Goal: Transaction & Acquisition: Purchase product/service

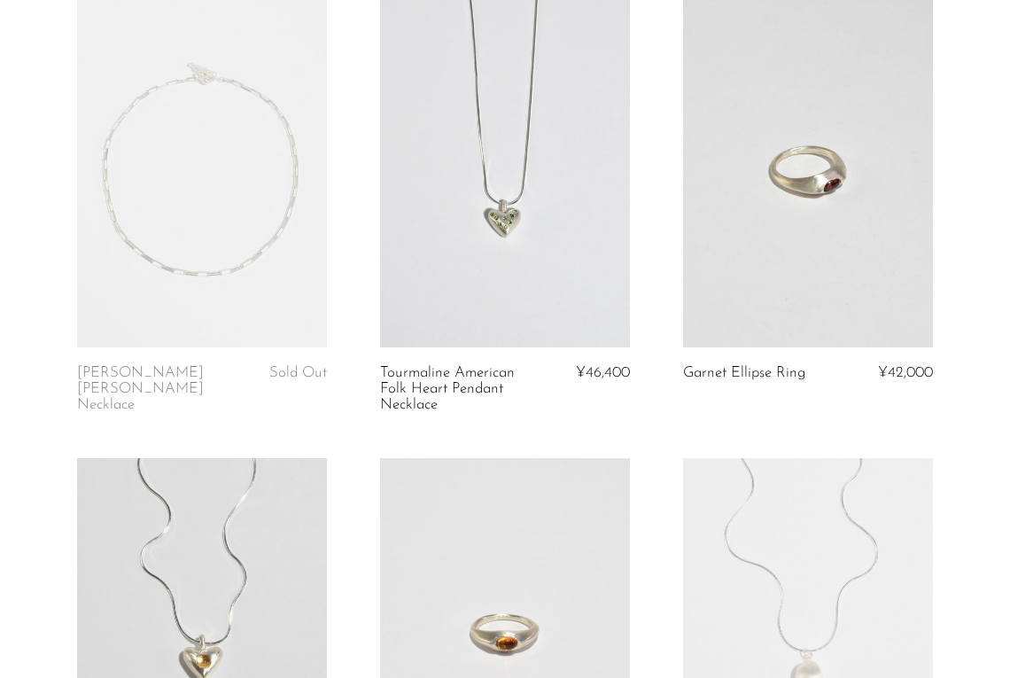
scroll to position [794, 0]
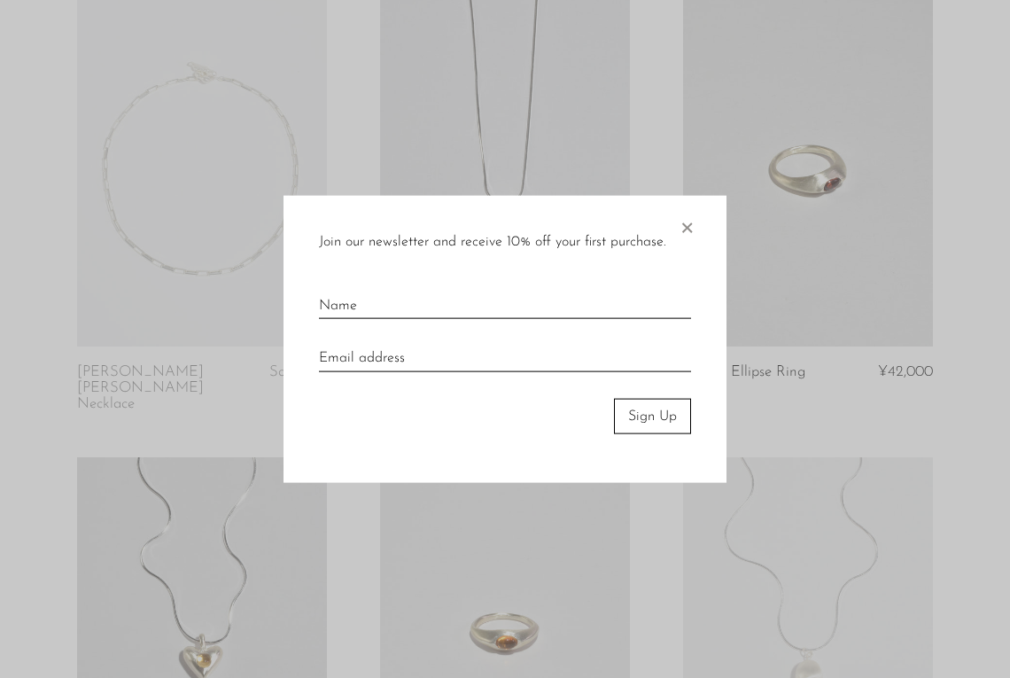
click at [690, 225] on span "×" at bounding box center [687, 223] width 18 height 57
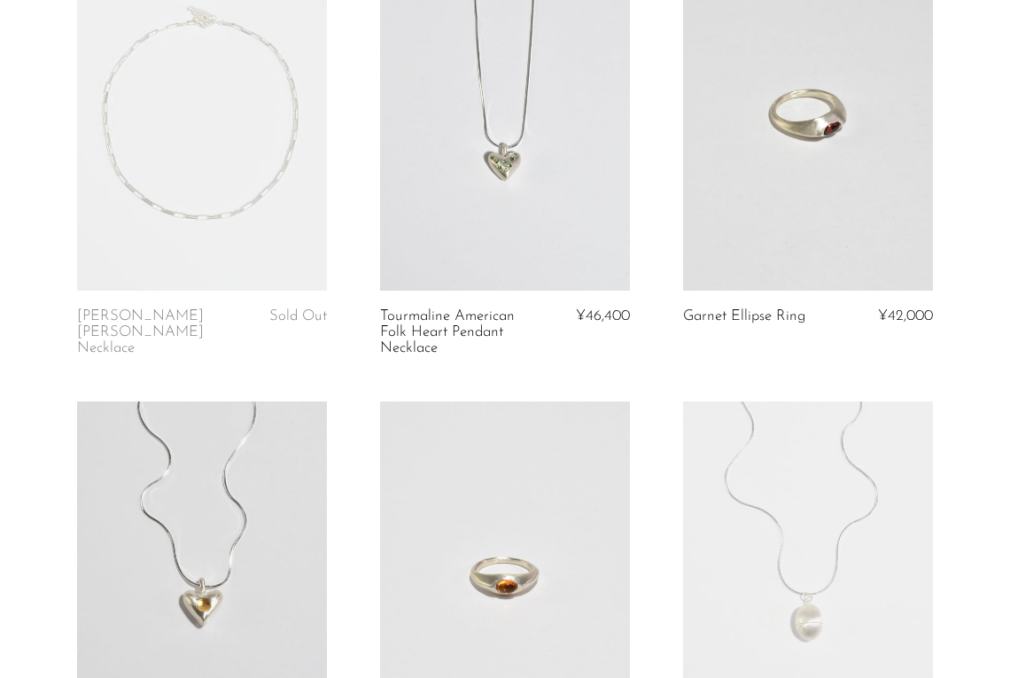
scroll to position [843, 0]
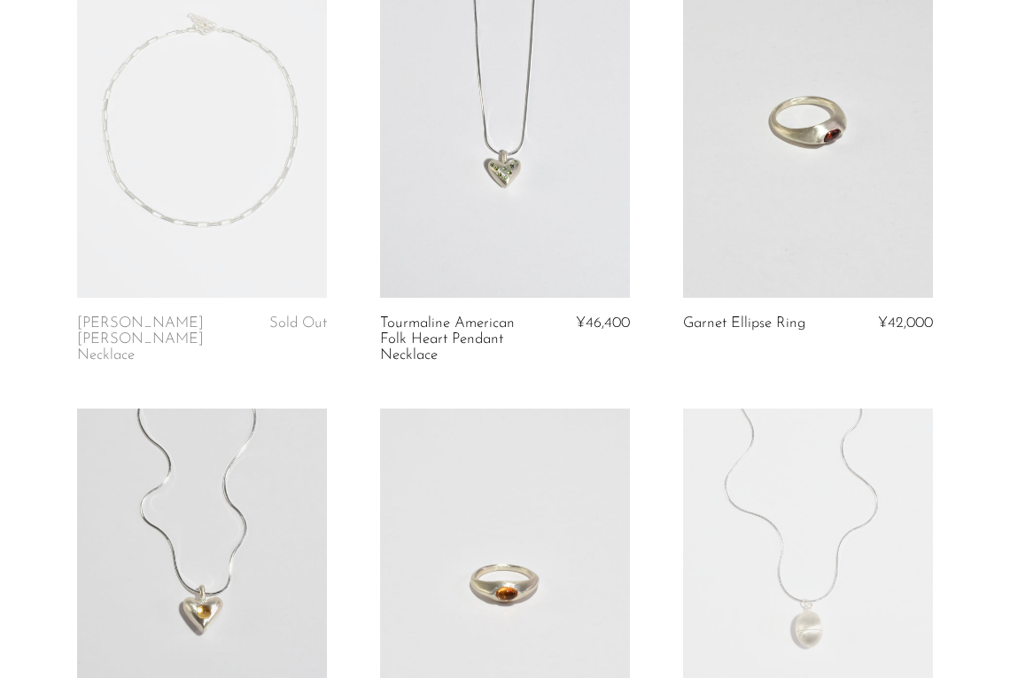
click at [815, 200] on link at bounding box center [808, 123] width 250 height 350
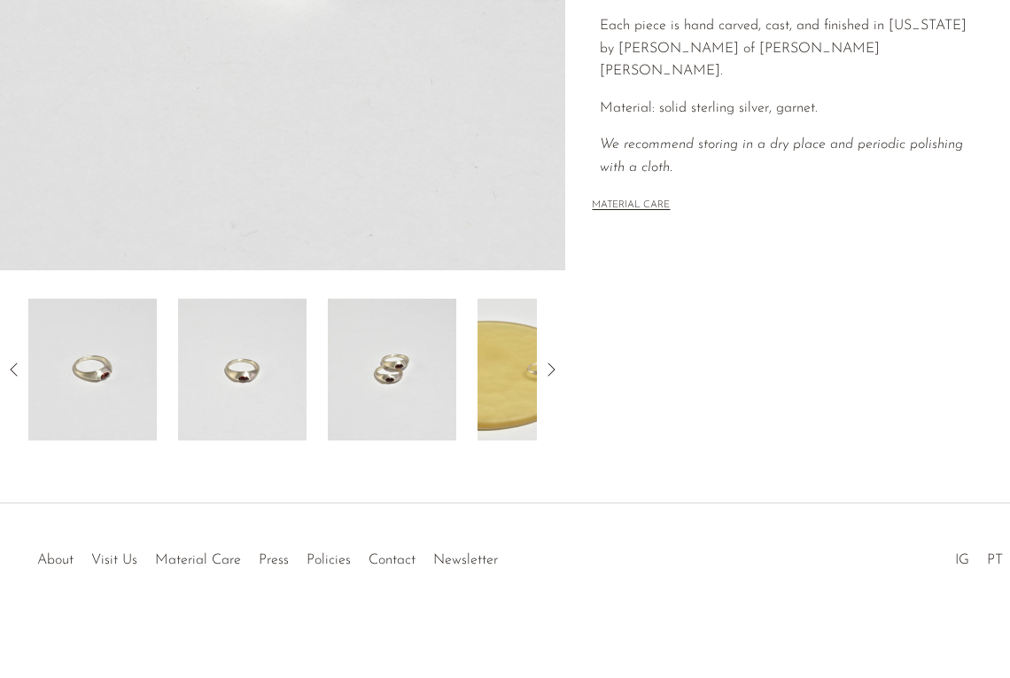
scroll to position [476, 0]
click at [261, 365] on img at bounding box center [242, 370] width 129 height 142
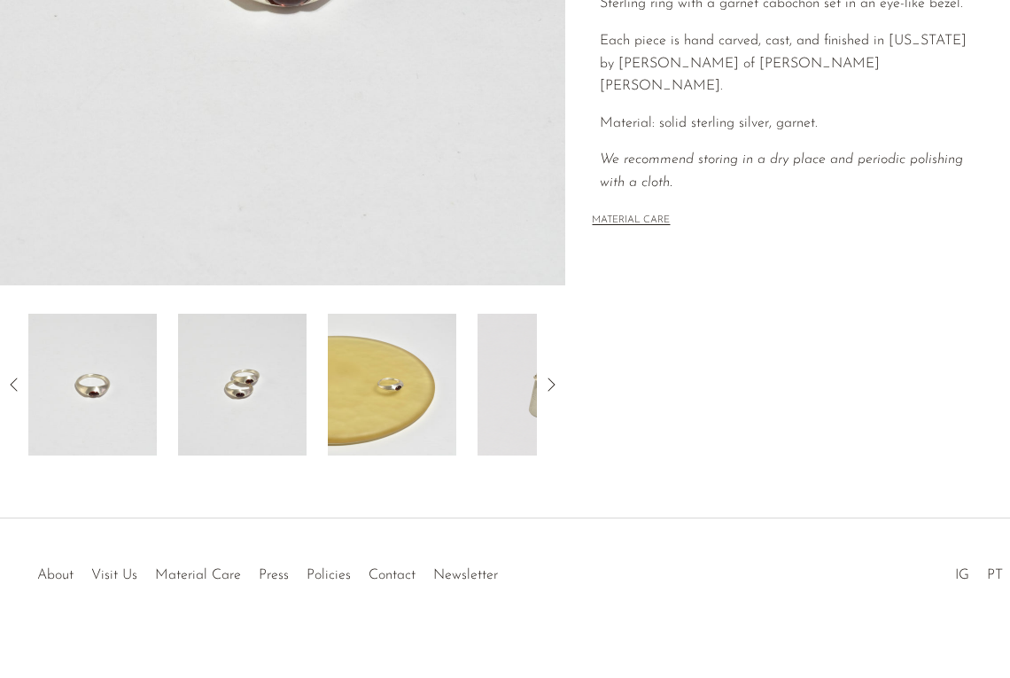
scroll to position [467, 0]
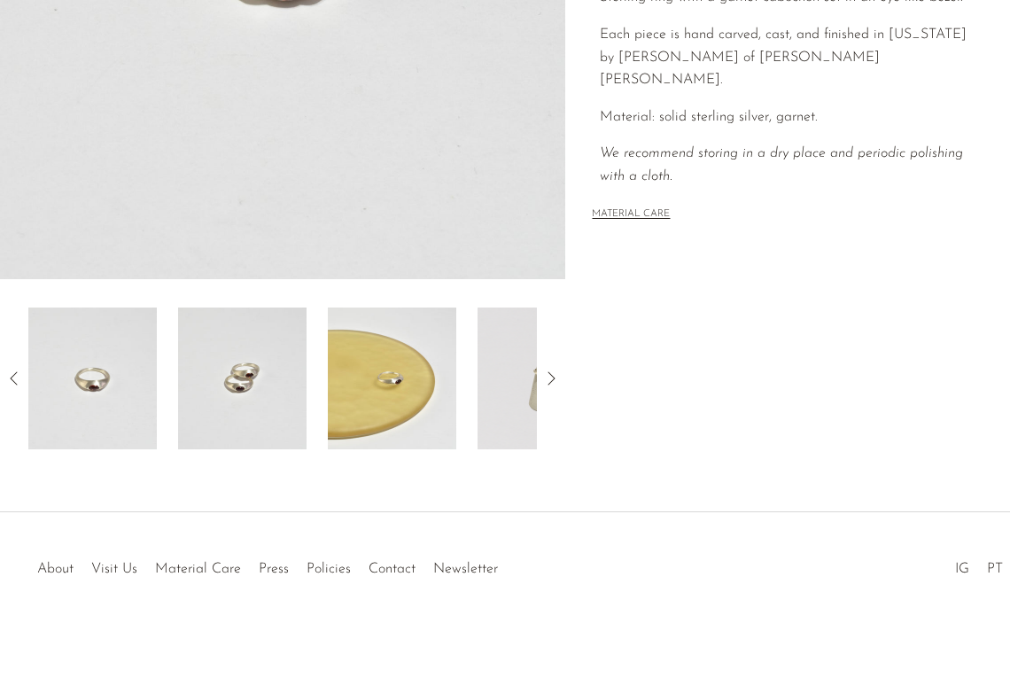
click at [264, 382] on img at bounding box center [242, 379] width 129 height 142
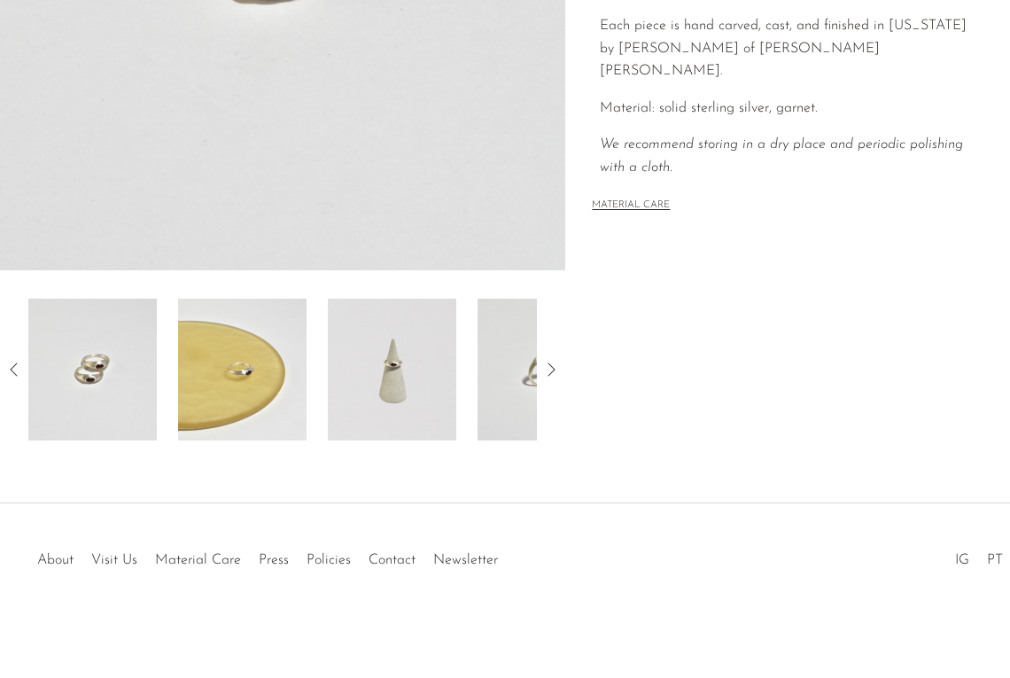
scroll to position [476, 0]
click at [264, 382] on img at bounding box center [242, 370] width 129 height 142
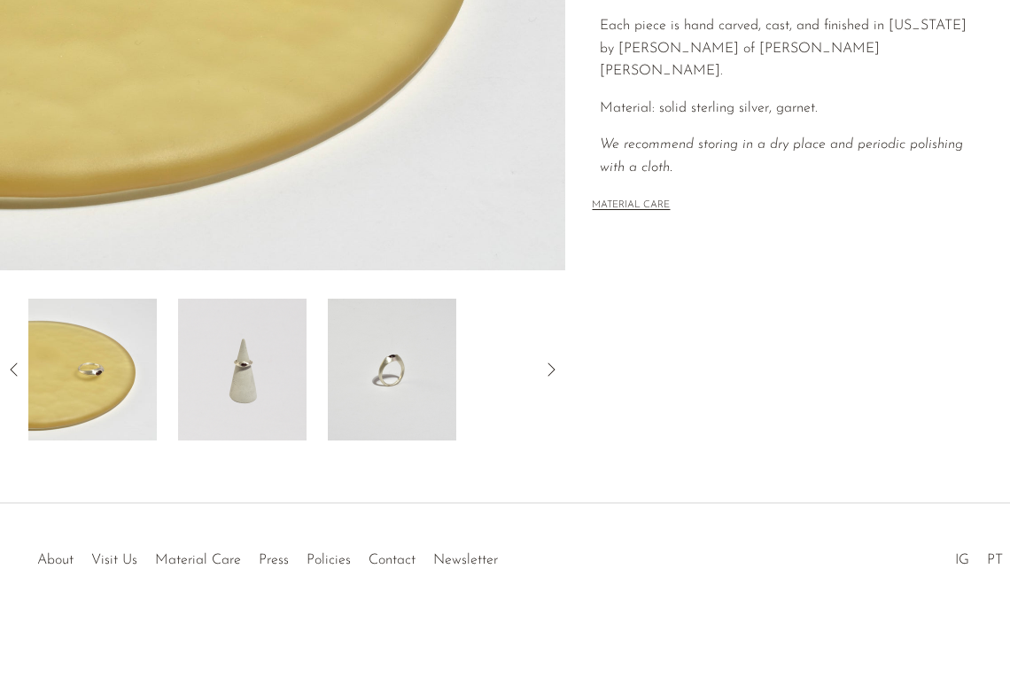
click at [263, 378] on img at bounding box center [242, 370] width 129 height 142
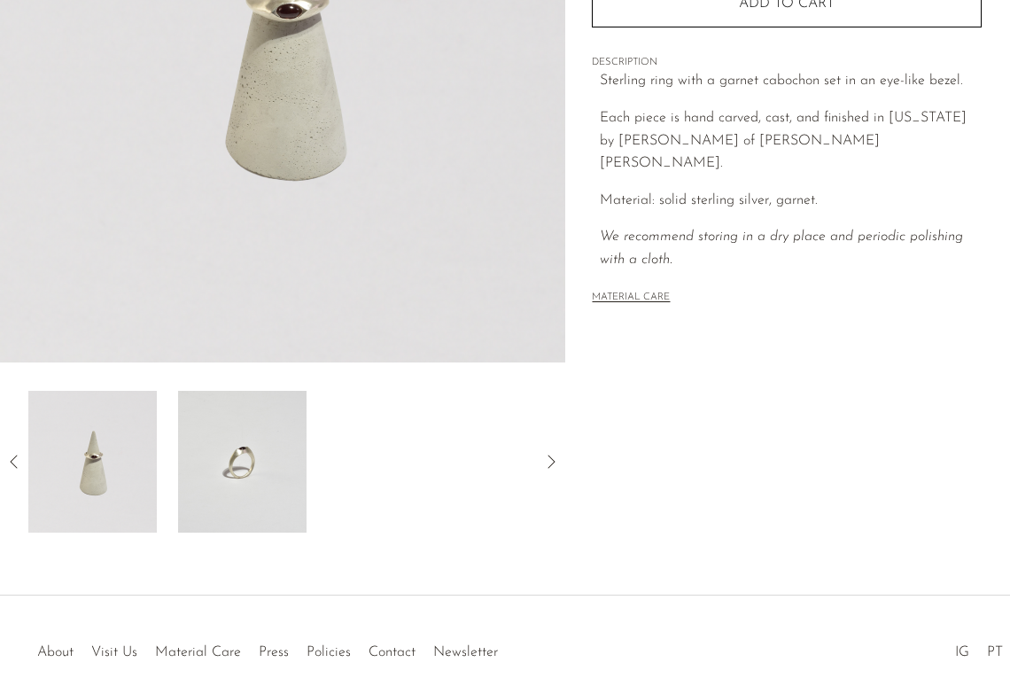
scroll to position [385, 0]
click at [259, 457] on img at bounding box center [242, 461] width 129 height 142
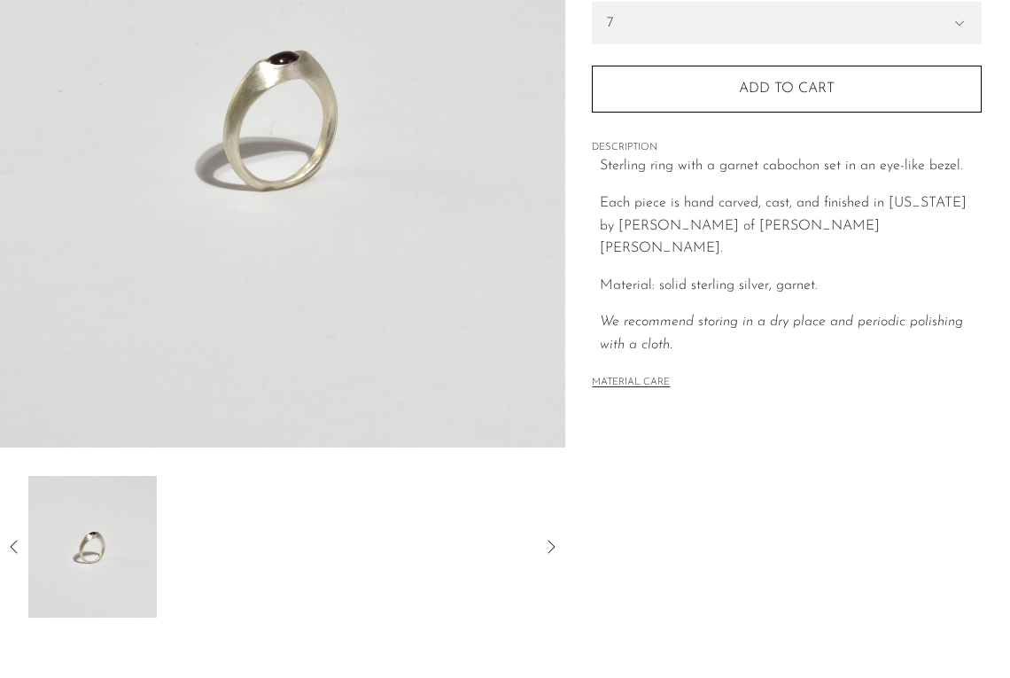
scroll to position [294, 0]
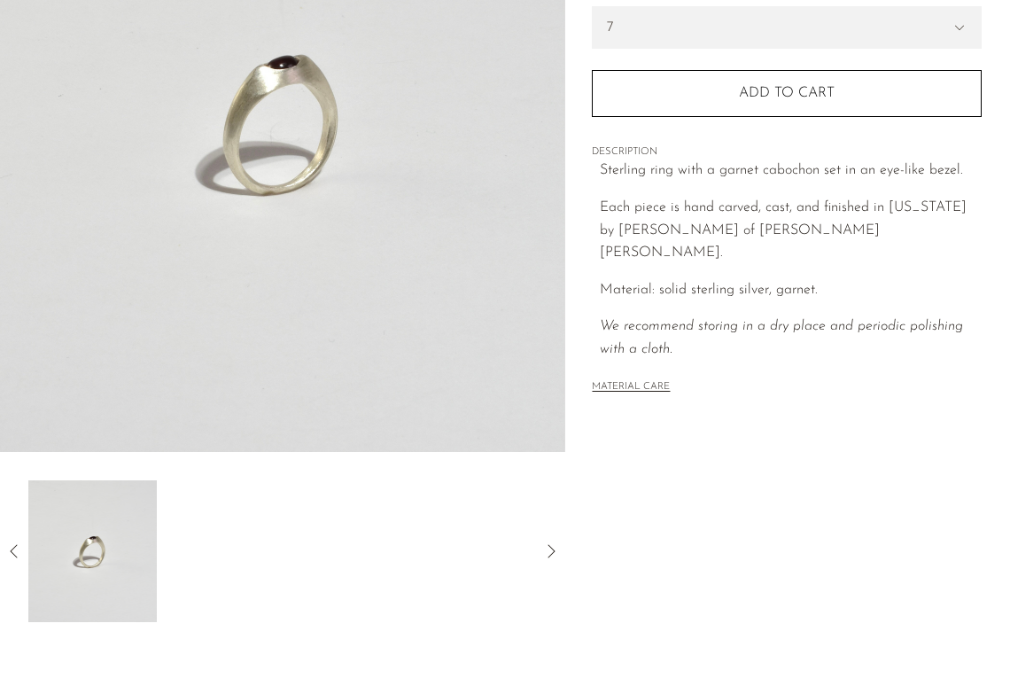
click at [555, 549] on icon at bounding box center [551, 551] width 21 height 21
click at [12, 547] on icon at bounding box center [14, 551] width 21 height 21
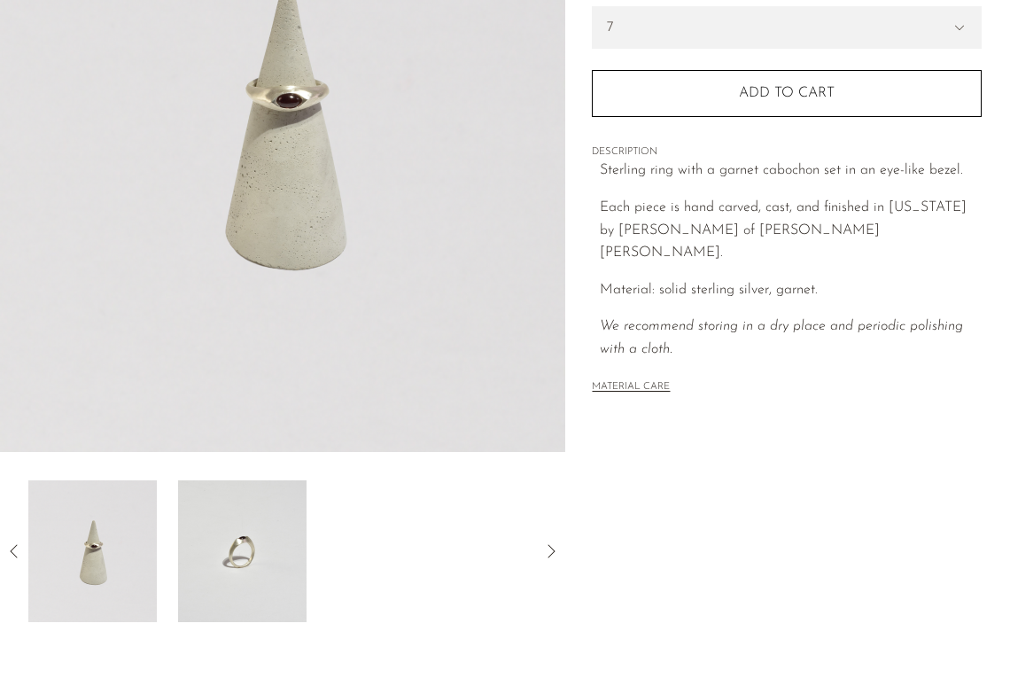
click at [12, 547] on icon at bounding box center [14, 551] width 21 height 21
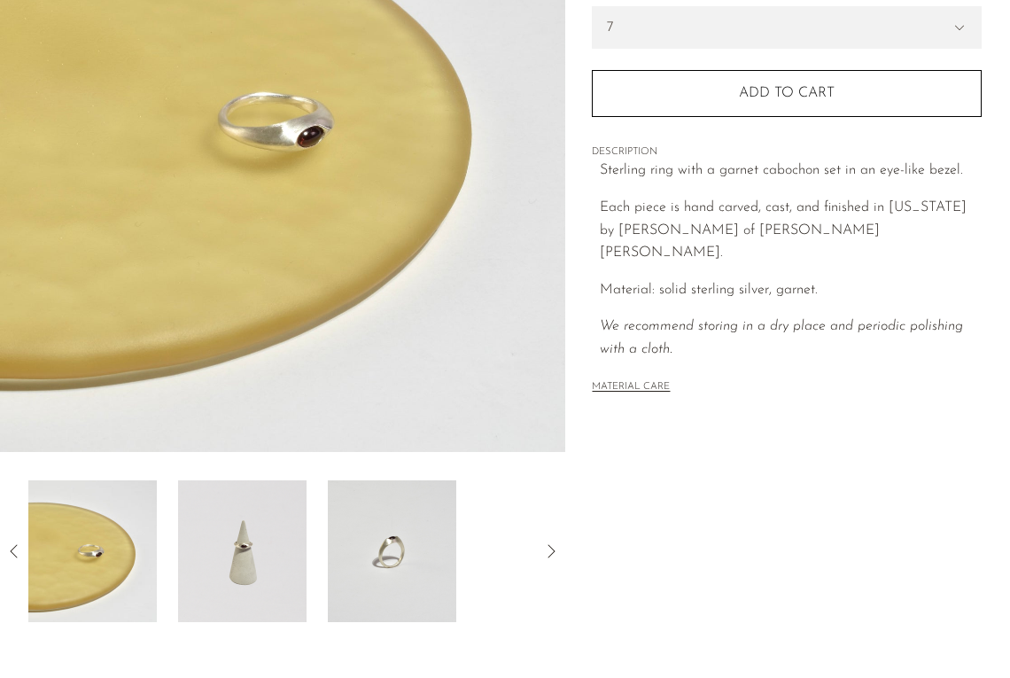
click at [12, 547] on icon at bounding box center [14, 551] width 21 height 21
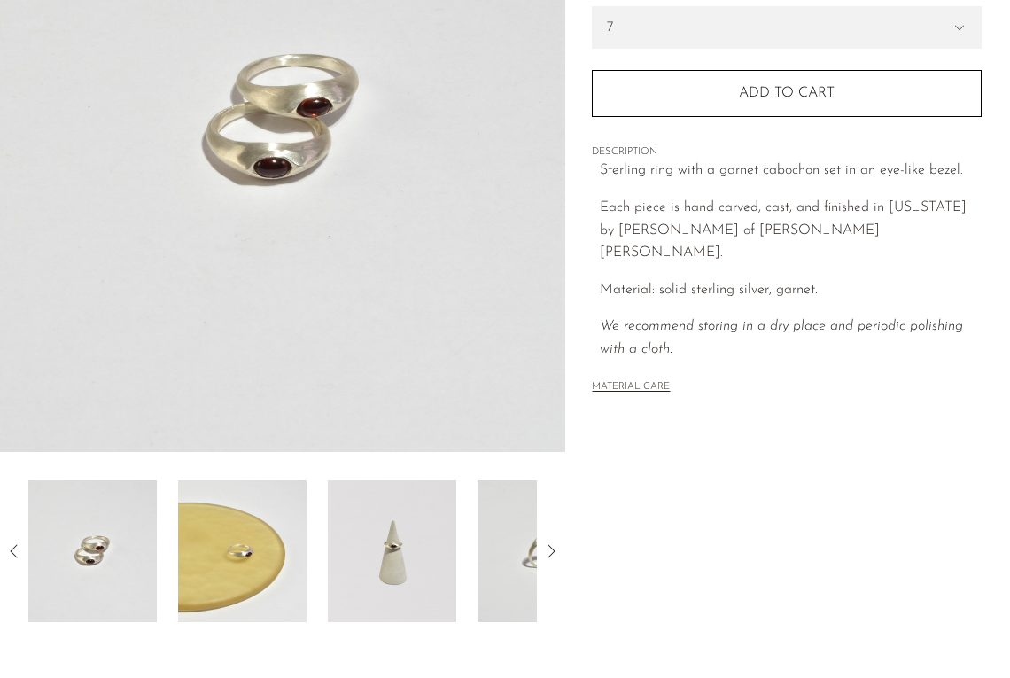
click at [12, 553] on icon at bounding box center [14, 551] width 21 height 21
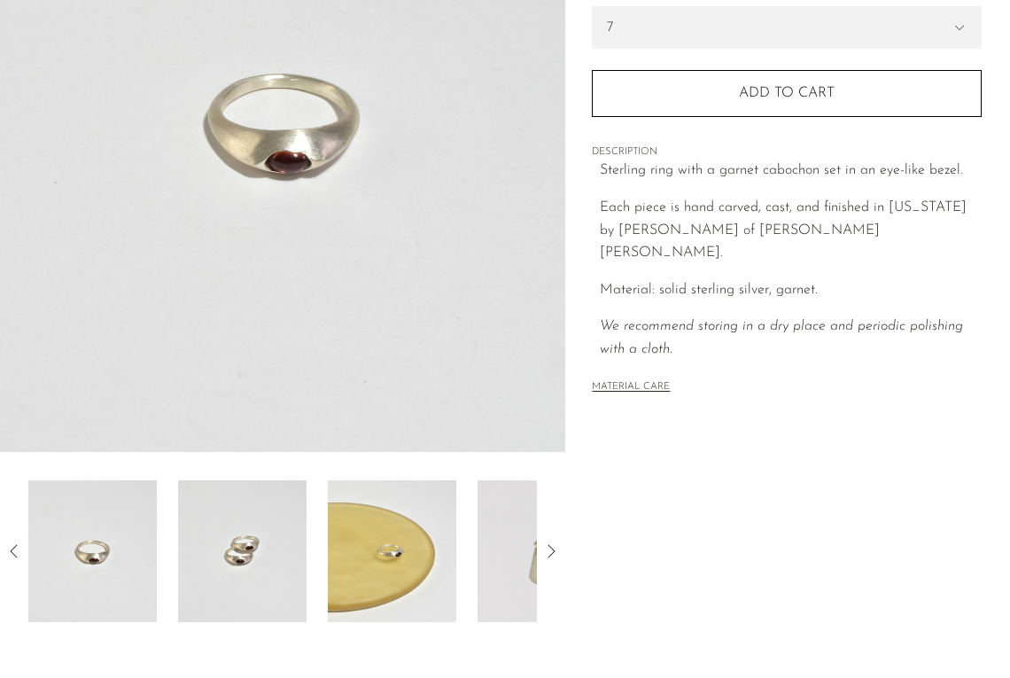
click at [12, 553] on icon at bounding box center [14, 551] width 21 height 21
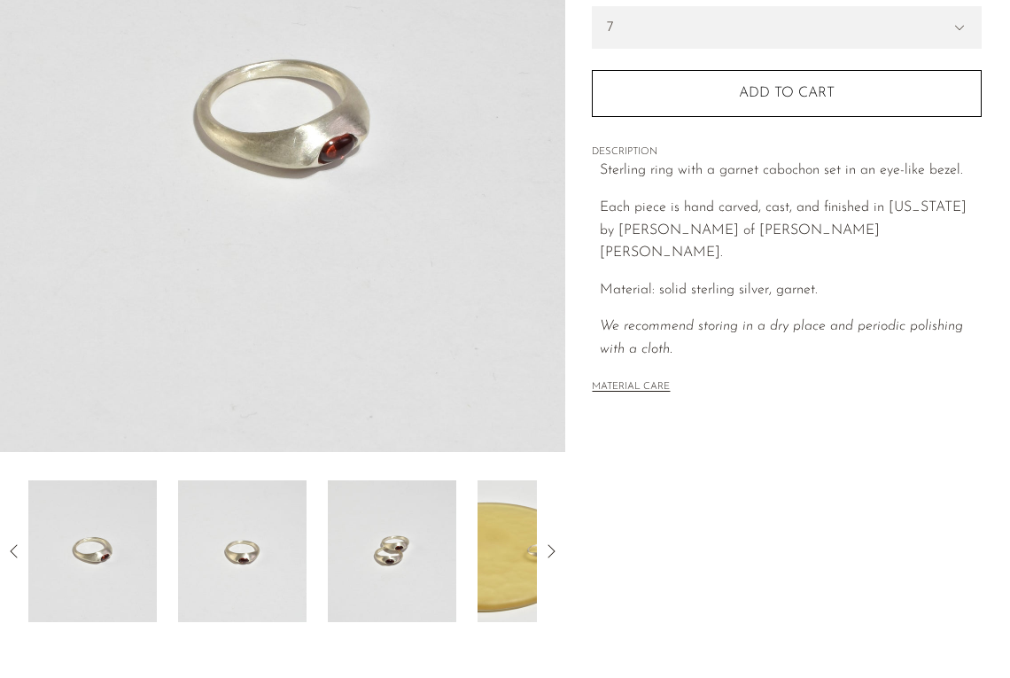
click at [12, 553] on icon at bounding box center [14, 551] width 21 height 21
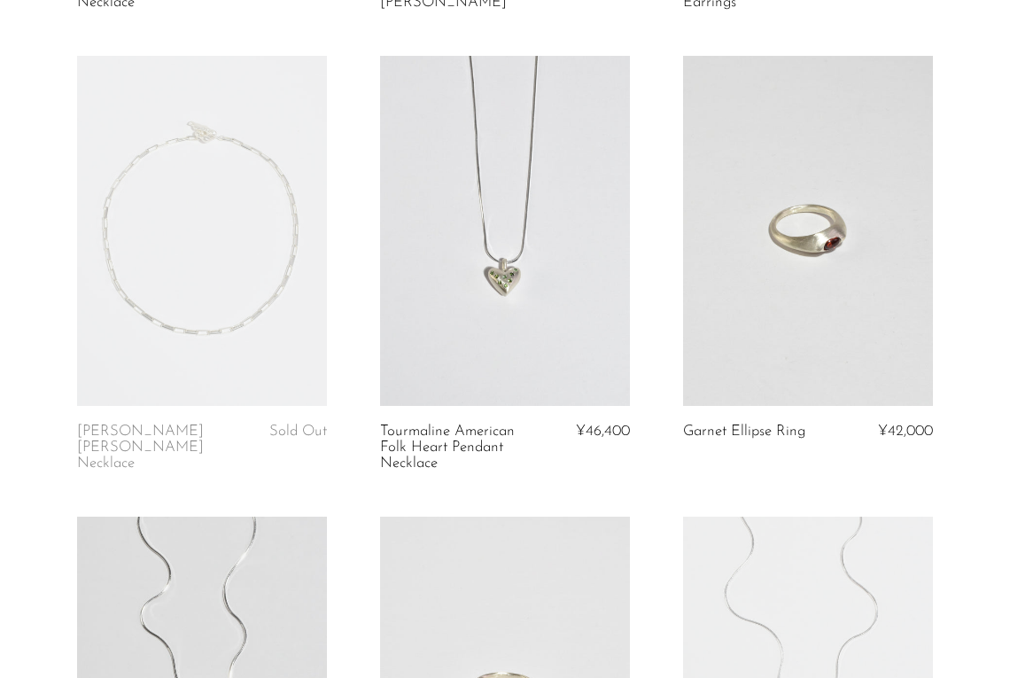
scroll to position [734, 0]
